Goal: Task Accomplishment & Management: Manage account settings

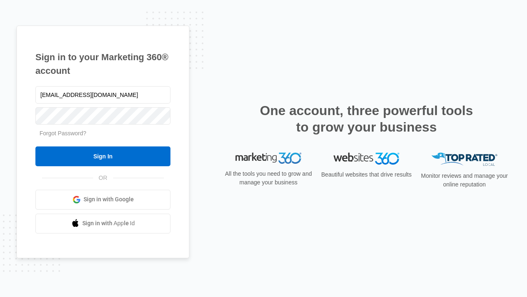
type input "[EMAIL_ADDRESS][DOMAIN_NAME]"
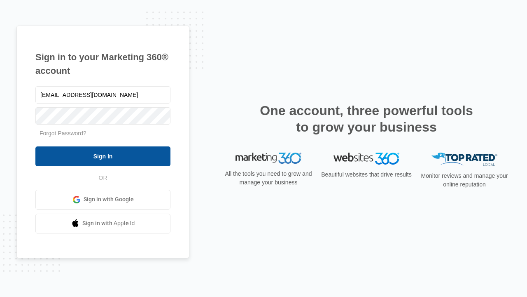
click at [103, 156] on input "Sign In" at bounding box center [102, 156] width 135 height 20
